Goal: Task Accomplishment & Management: Manage account settings

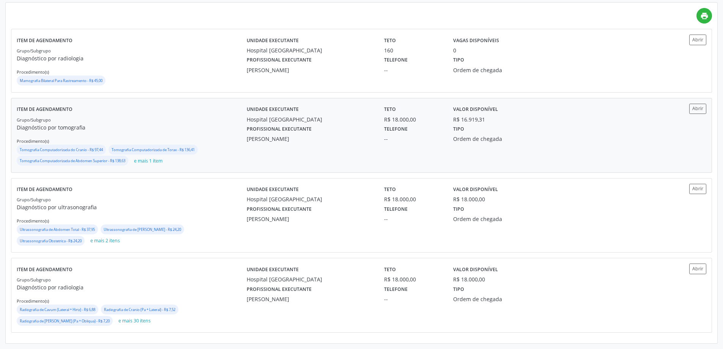
scroll to position [177, 0]
click at [690, 107] on button "Abrir" at bounding box center [697, 109] width 17 height 10
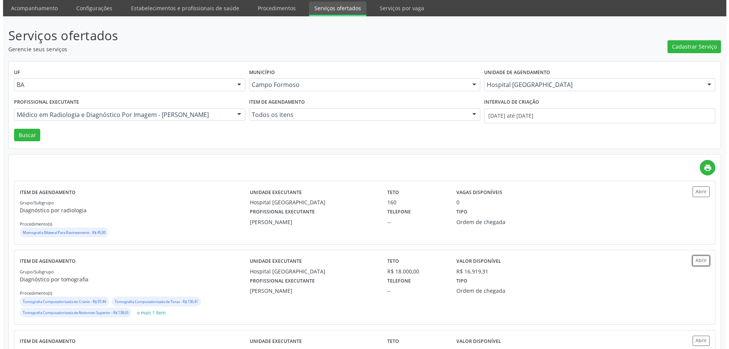
scroll to position [0, 0]
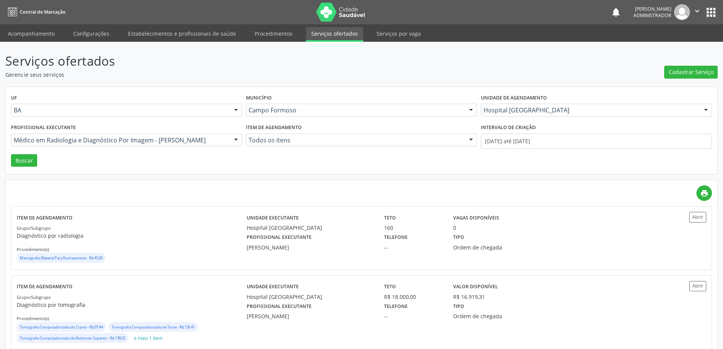
click at [523, 104] on div "Hospital Sao Francisco" at bounding box center [596, 110] width 231 height 13
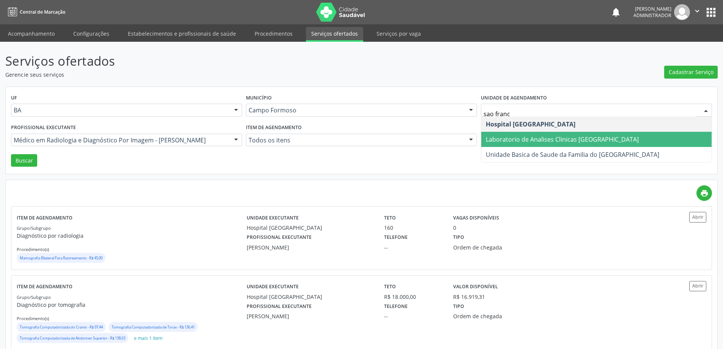
click at [512, 138] on span "Laboratorio de Analises Clinicas Sao Francisco" at bounding box center [562, 139] width 153 height 8
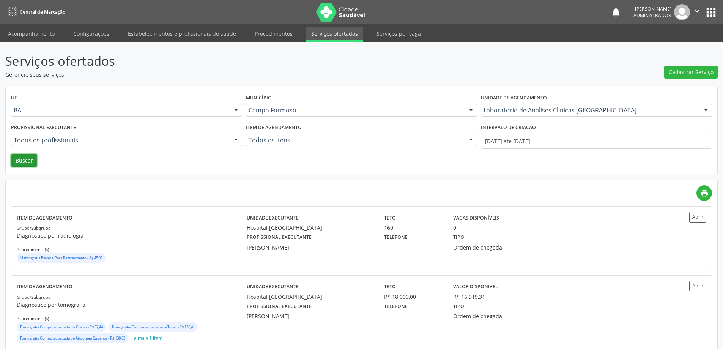
click at [18, 159] on button "Buscar" at bounding box center [24, 160] width 26 height 13
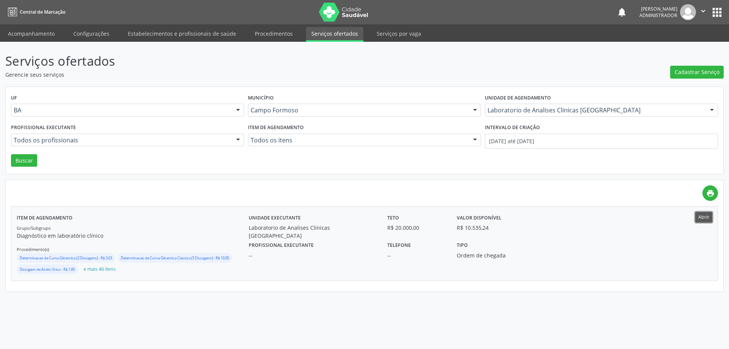
click at [698, 216] on button "Abrir" at bounding box center [703, 217] width 17 height 10
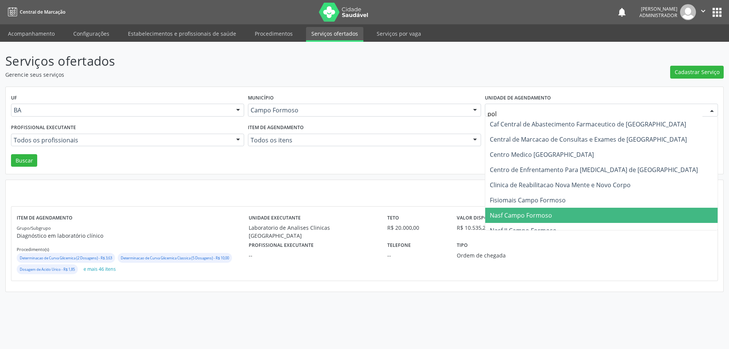
type input "poli"
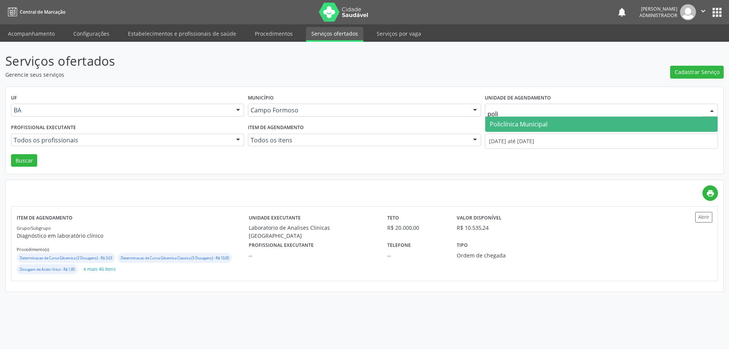
drag, startPoint x: 504, startPoint y: 124, endPoint x: 413, endPoint y: 112, distance: 91.1
click at [504, 123] on span "Policlínica Municipal" at bounding box center [519, 124] width 58 height 8
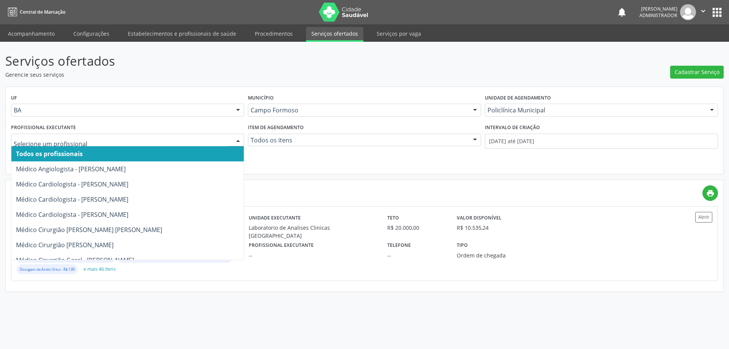
click at [237, 139] on div at bounding box center [237, 140] width 11 height 13
type input "re"
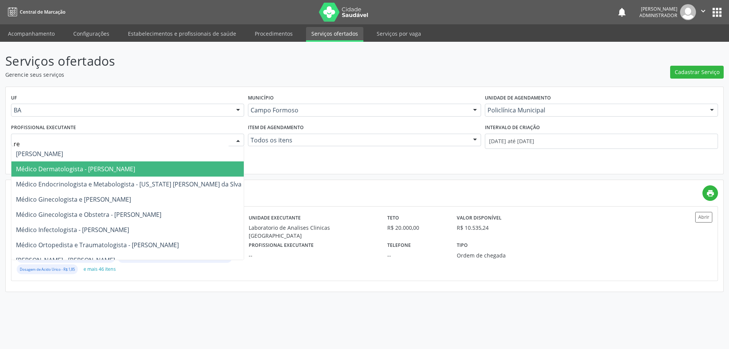
click at [209, 164] on span "Médico Dermatologista - Renata Ribeiro Nascimento" at bounding box center [128, 168] width 235 height 15
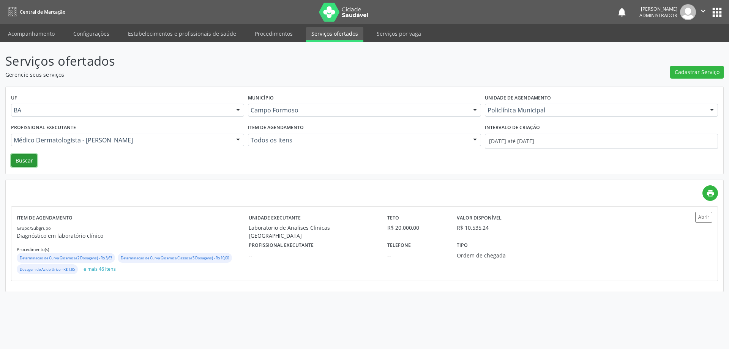
drag, startPoint x: 31, startPoint y: 161, endPoint x: 251, endPoint y: 156, distance: 220.2
click at [38, 161] on div "UF BA BA Nenhum resultado encontrado para: " " Não há nenhuma opção para ser ex…" at bounding box center [364, 130] width 717 height 87
click at [706, 216] on button "Abrir" at bounding box center [703, 217] width 17 height 10
click at [20, 156] on button "Buscar" at bounding box center [24, 160] width 26 height 13
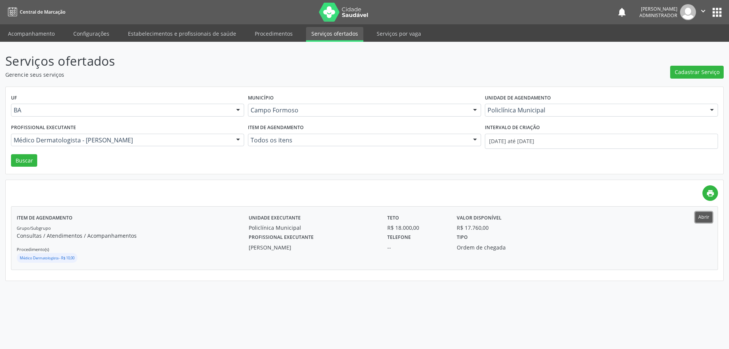
click at [697, 218] on button "Abrir" at bounding box center [703, 217] width 17 height 10
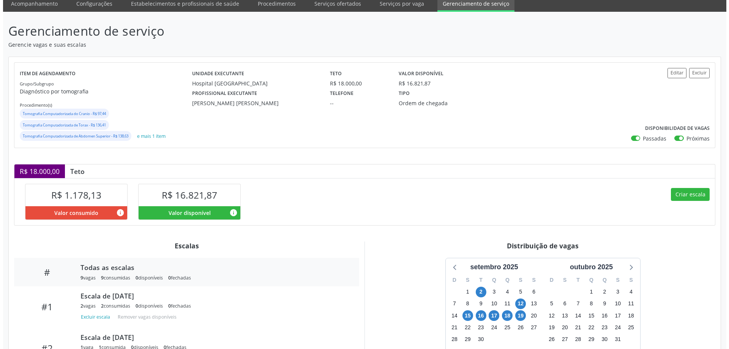
scroll to position [142, 0]
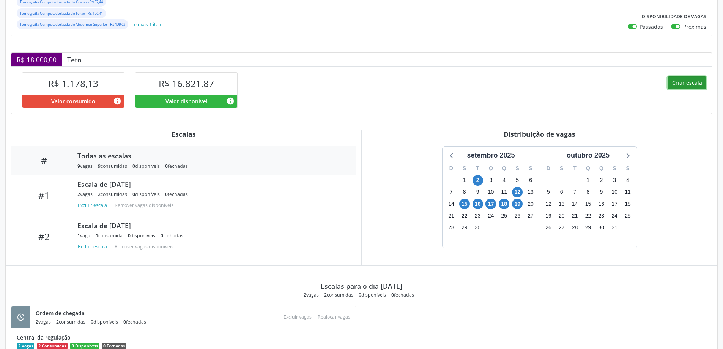
click at [673, 83] on button "Criar escala" at bounding box center [687, 82] width 39 height 13
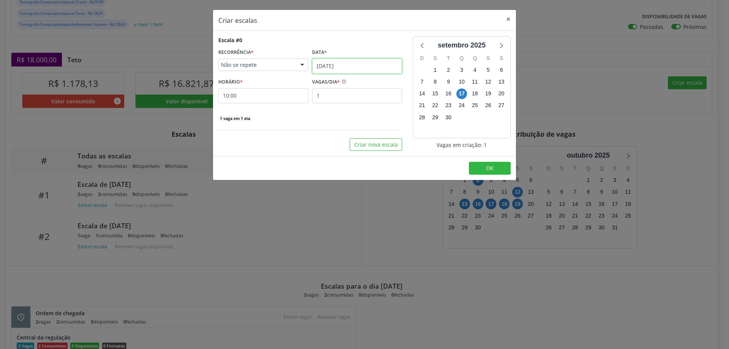
click at [339, 66] on input "[DATE]" at bounding box center [357, 65] width 90 height 15
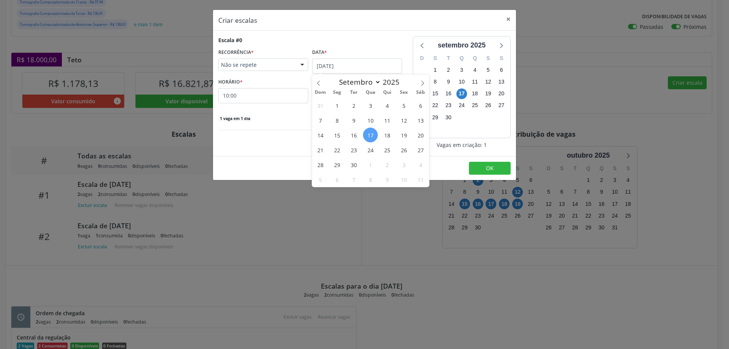
drag, startPoint x: 421, startPoint y: 134, endPoint x: 414, endPoint y: 132, distance: 7.5
click at [421, 134] on span "20" at bounding box center [420, 135] width 15 height 15
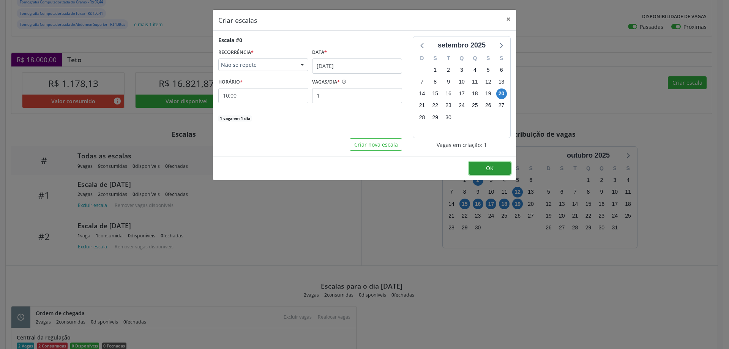
click at [480, 167] on button "OK" at bounding box center [490, 168] width 42 height 13
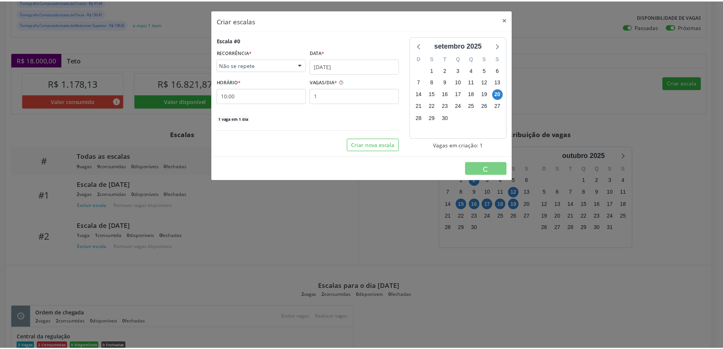
scroll to position [0, 0]
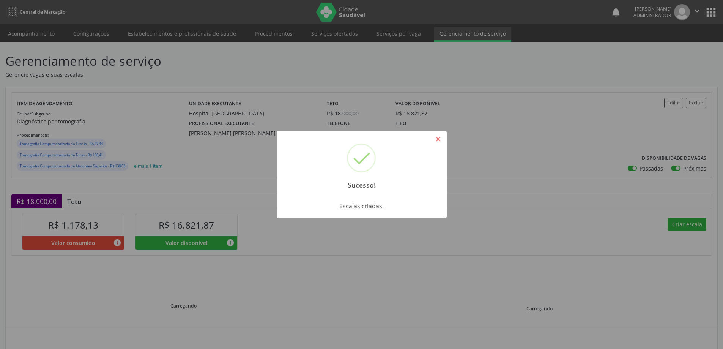
click at [432, 140] on button "×" at bounding box center [438, 138] width 13 height 13
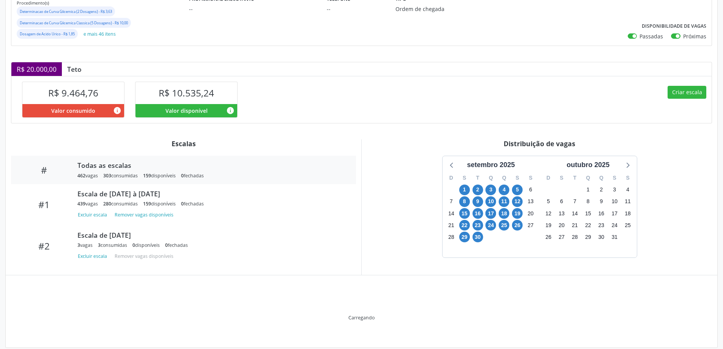
scroll to position [142, 0]
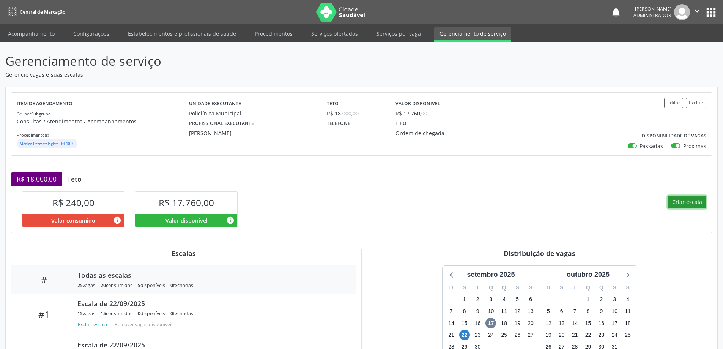
click at [681, 204] on button "Criar escala" at bounding box center [687, 202] width 39 height 13
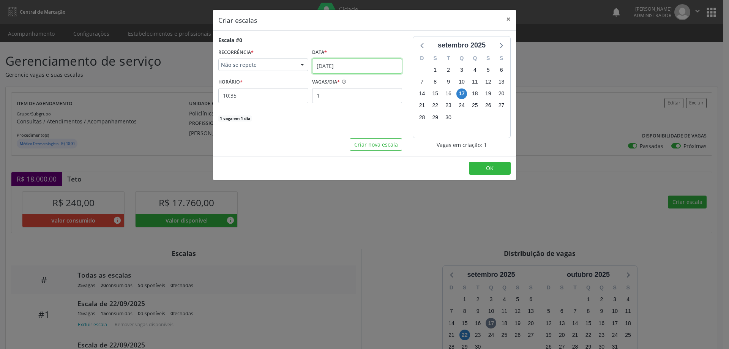
click at [346, 62] on input "[DATE]" at bounding box center [357, 65] width 90 height 15
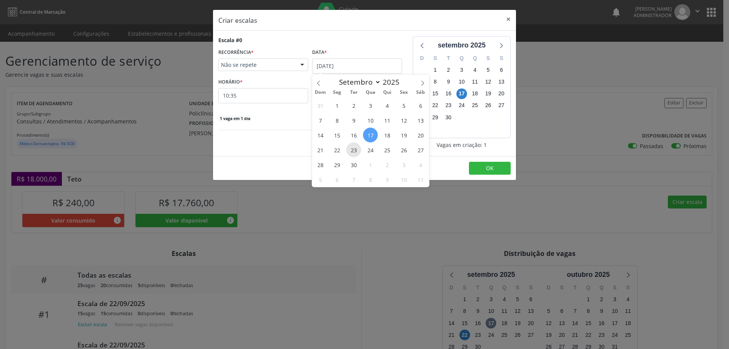
click at [351, 148] on span "23" at bounding box center [353, 149] width 15 height 15
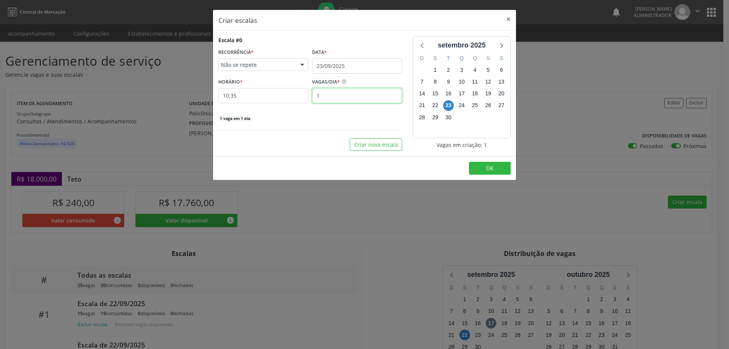
click at [336, 95] on input "1" at bounding box center [357, 95] width 90 height 15
type input "15"
click at [264, 95] on input "10:35" at bounding box center [263, 95] width 90 height 15
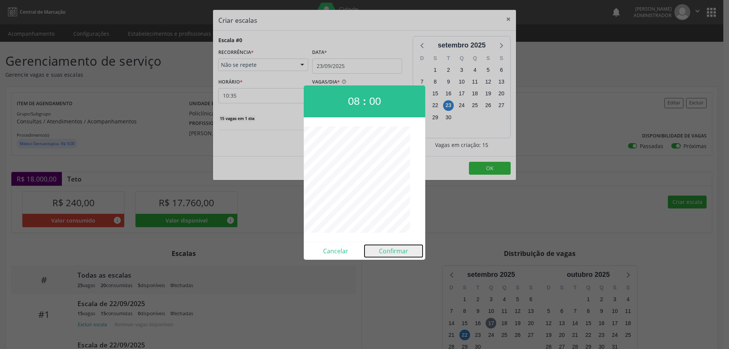
drag, startPoint x: 392, startPoint y: 252, endPoint x: 404, endPoint y: 241, distance: 15.6
click at [392, 251] on button "Confirmar" at bounding box center [393, 251] width 58 height 12
type input "08:00"
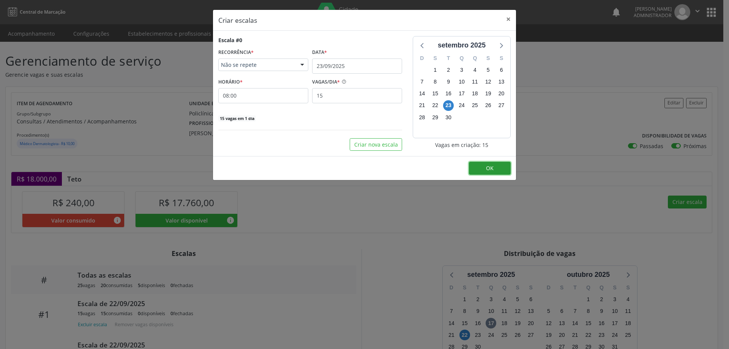
click at [476, 166] on button "OK" at bounding box center [490, 168] width 42 height 13
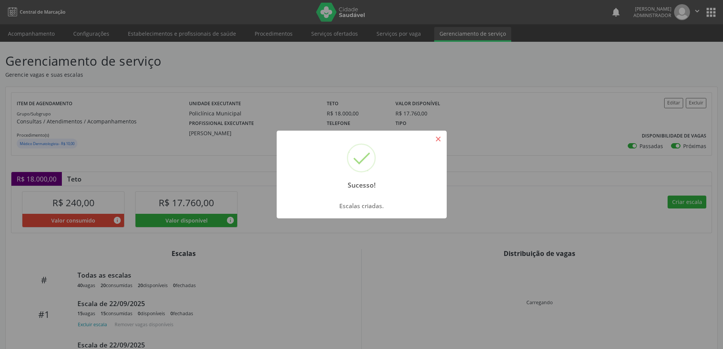
click at [435, 137] on button "×" at bounding box center [438, 138] width 13 height 13
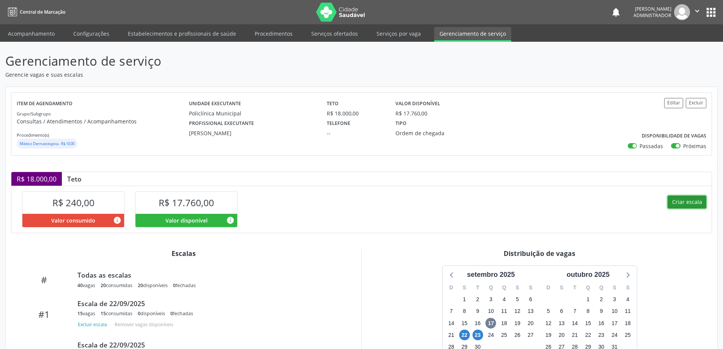
click at [677, 199] on button "Criar escala" at bounding box center [687, 202] width 39 height 13
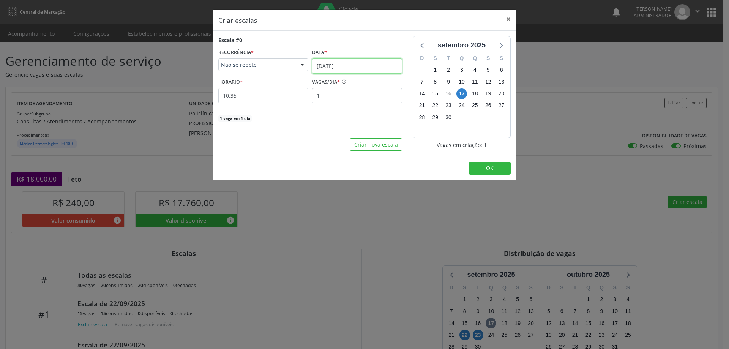
drag, startPoint x: 325, startPoint y: 66, endPoint x: 330, endPoint y: 66, distance: 4.9
click at [330, 66] on input "17/09/2025" at bounding box center [357, 65] width 90 height 15
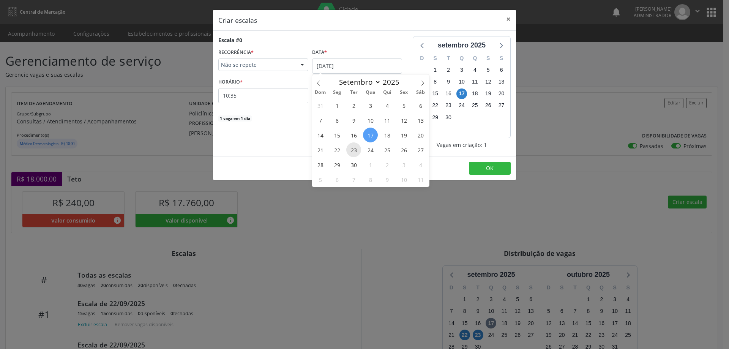
click at [352, 150] on span "23" at bounding box center [353, 149] width 15 height 15
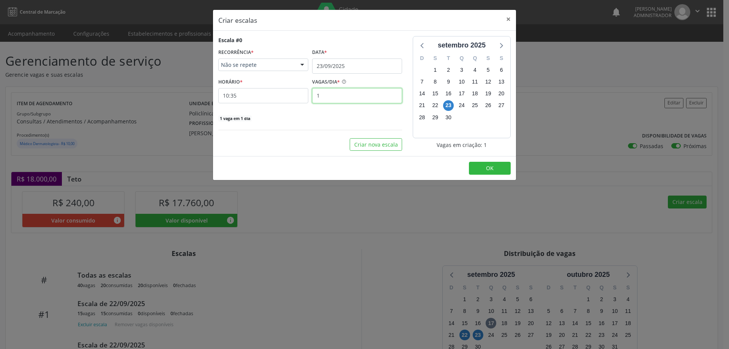
click at [333, 94] on input "1" at bounding box center [357, 95] width 90 height 15
type input "10"
click at [279, 96] on input "10:35" at bounding box center [263, 95] width 90 height 15
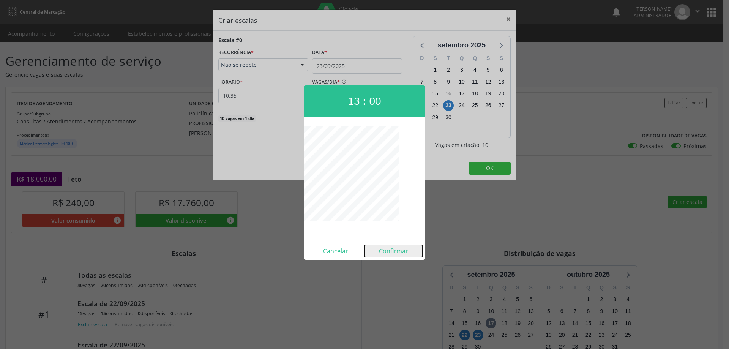
click at [393, 254] on button "Confirmar" at bounding box center [393, 251] width 58 height 12
type input "13:00"
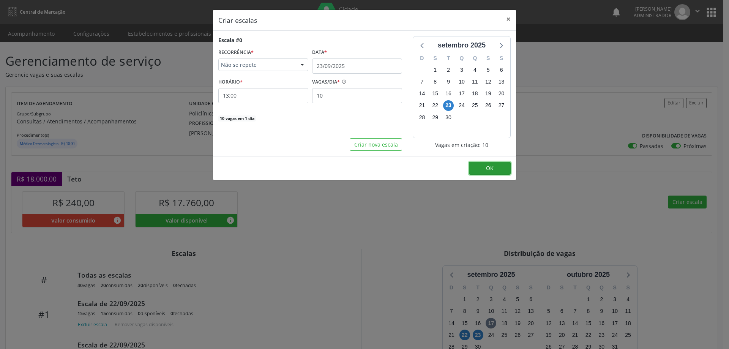
click at [498, 169] on button "OK" at bounding box center [490, 168] width 42 height 13
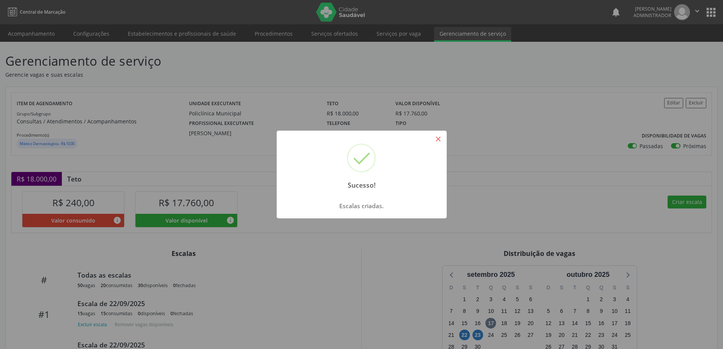
click at [439, 137] on button "×" at bounding box center [438, 138] width 13 height 13
